Goal: Task Accomplishment & Management: Complete application form

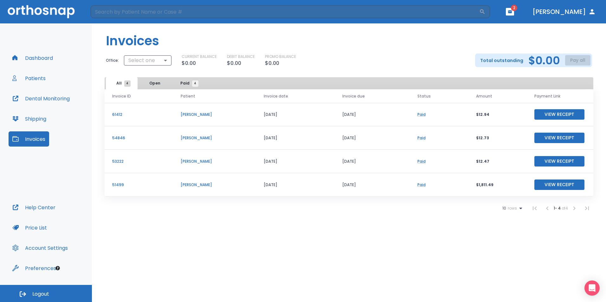
click at [46, 63] on button "Dashboard" at bounding box center [33, 57] width 48 height 15
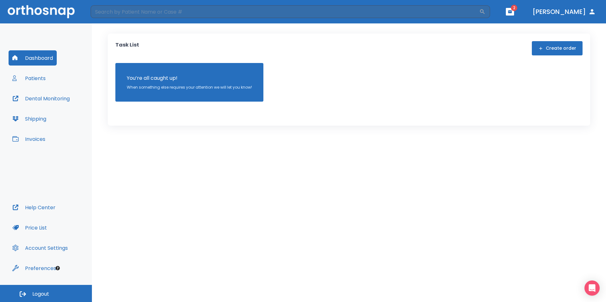
click at [45, 78] on button "Patients" at bounding box center [29, 78] width 41 height 15
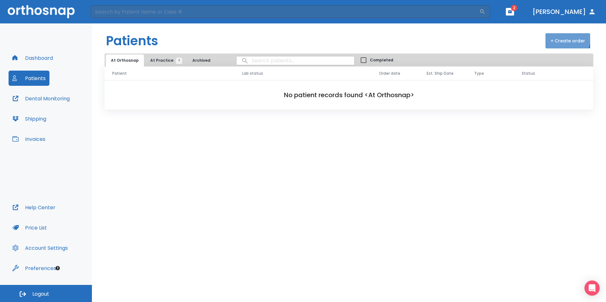
click at [560, 37] on button "+ Create order" at bounding box center [567, 40] width 45 height 15
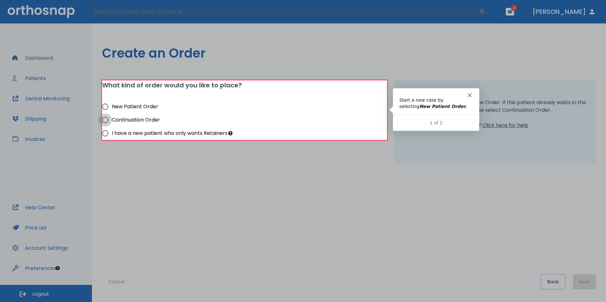
click at [103, 121] on input "Continuation Order" at bounding box center [105, 119] width 13 height 13
radio input "true"
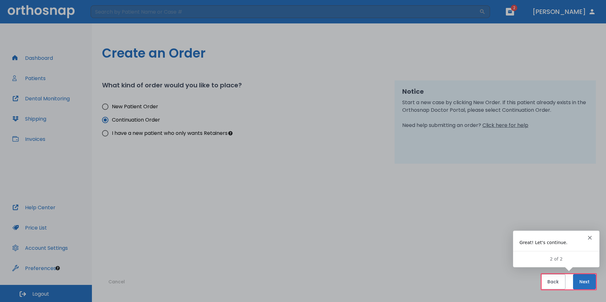
click at [588, 237] on polygon "Close" at bounding box center [590, 238] width 4 height 4
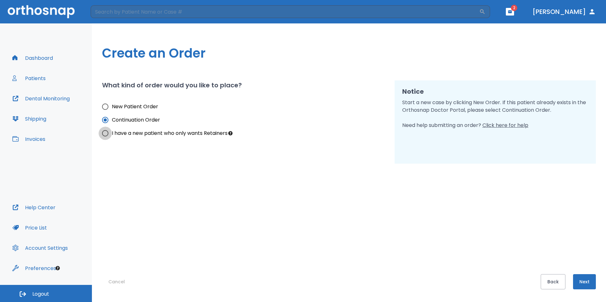
drag, startPoint x: 106, startPoint y: 133, endPoint x: 139, endPoint y: 139, distance: 33.8
click at [106, 132] on input "I have a new patient who only wants Retainers" at bounding box center [105, 133] width 13 height 13
radio input "true"
click at [580, 284] on button "Next" at bounding box center [584, 281] width 23 height 15
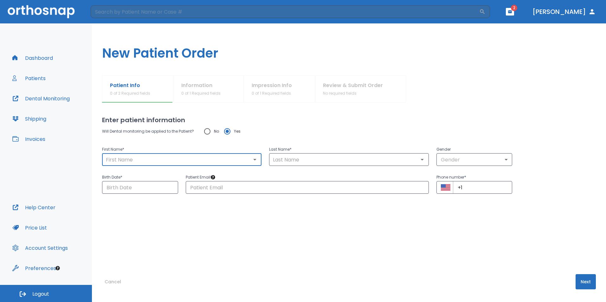
click at [197, 160] on input "text" at bounding box center [182, 159] width 156 height 9
click at [251, 159] on icon "Open" at bounding box center [255, 160] width 8 height 8
click at [255, 161] on icon "Open" at bounding box center [255, 160] width 8 height 8
click at [254, 161] on icon "Open" at bounding box center [255, 160] width 8 height 8
click at [43, 58] on button "Dashboard" at bounding box center [33, 57] width 48 height 15
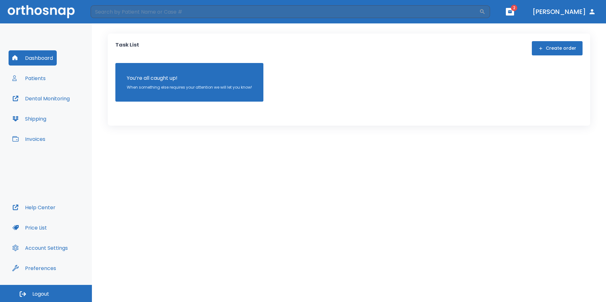
click at [167, 78] on p "You’re all caught up!" at bounding box center [189, 78] width 125 height 8
click at [427, 48] on div "Task List Create order" at bounding box center [348, 48] width 467 height 14
click at [28, 81] on button "Patients" at bounding box center [29, 78] width 41 height 15
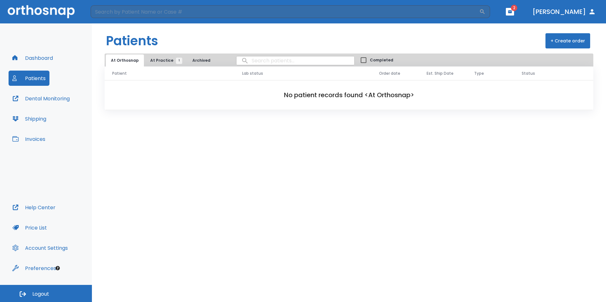
click at [165, 59] on span "At Practice 1" at bounding box center [164, 61] width 29 height 6
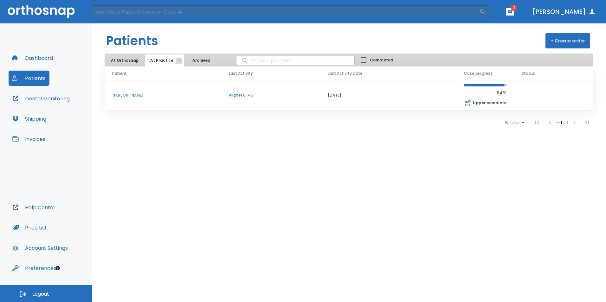
click at [133, 95] on p "[PERSON_NAME]" at bounding box center [162, 96] width 101 height 6
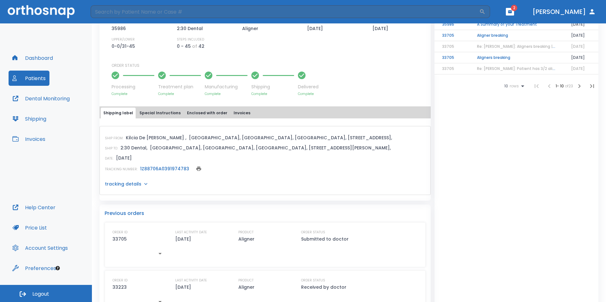
scroll to position [190, 0]
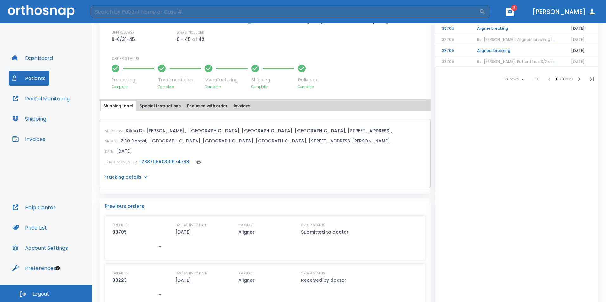
click at [176, 162] on link "1Z88706A0391974783" at bounding box center [164, 162] width 49 height 6
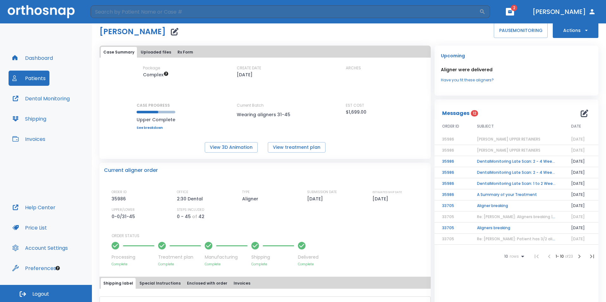
scroll to position [0, 0]
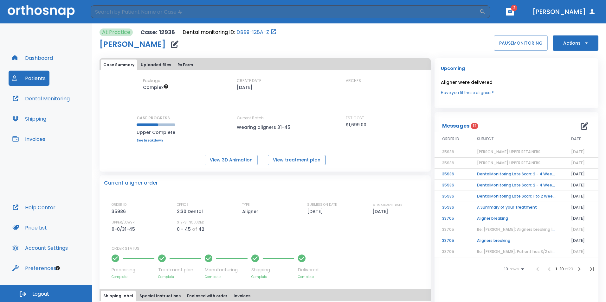
click at [295, 159] on button "View treatment plan" at bounding box center [297, 160] width 58 height 10
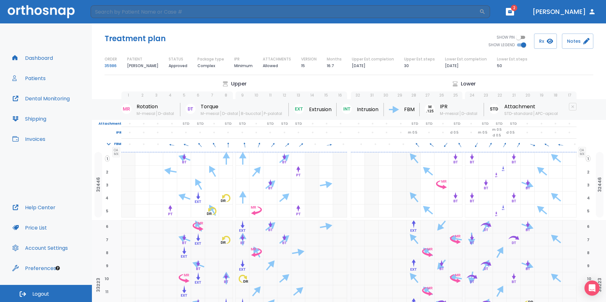
click at [192, 40] on div "Treatment plan" at bounding box center [227, 39] width 244 height 10
